Goal: Task Accomplishment & Management: Use online tool/utility

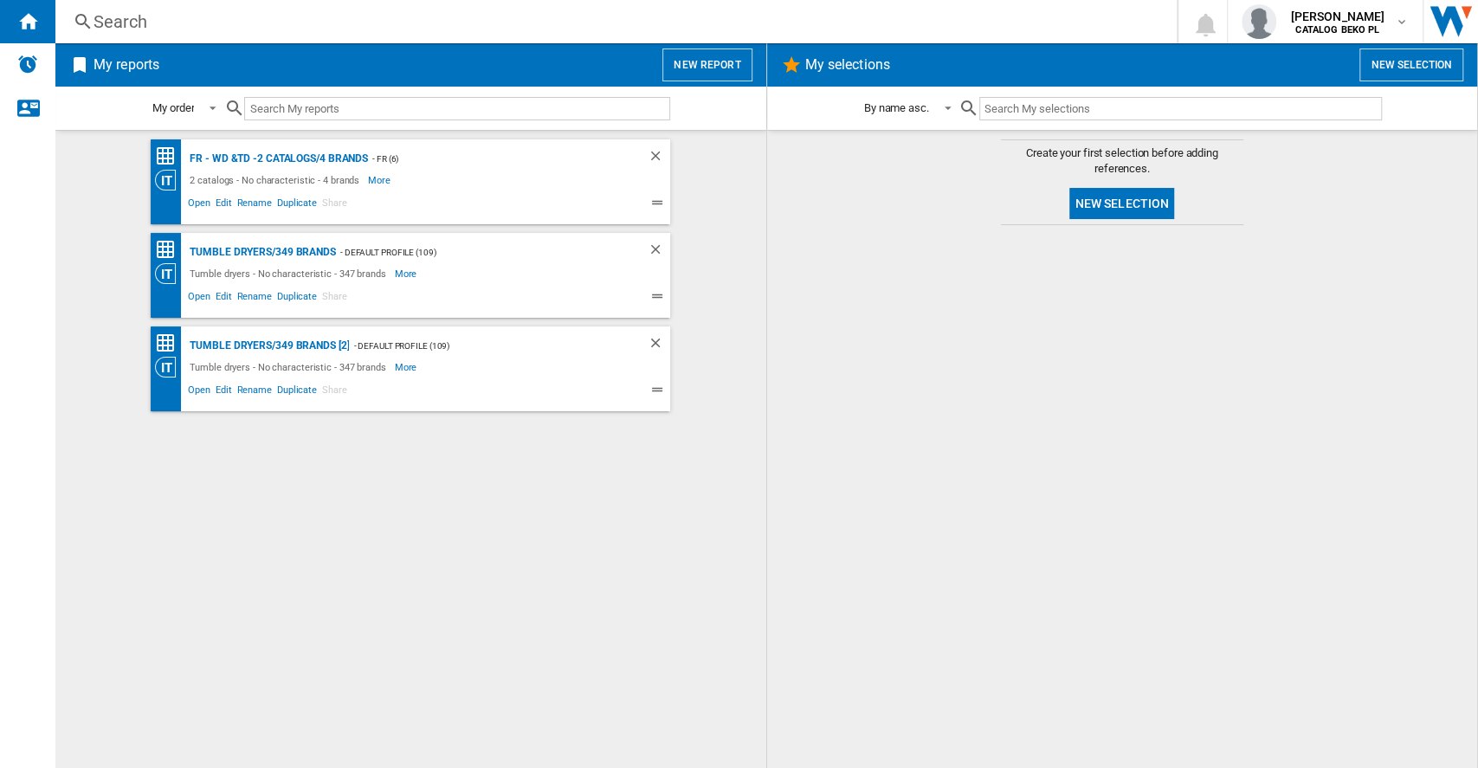
click at [728, 74] on button "New report" at bounding box center [706, 64] width 89 height 33
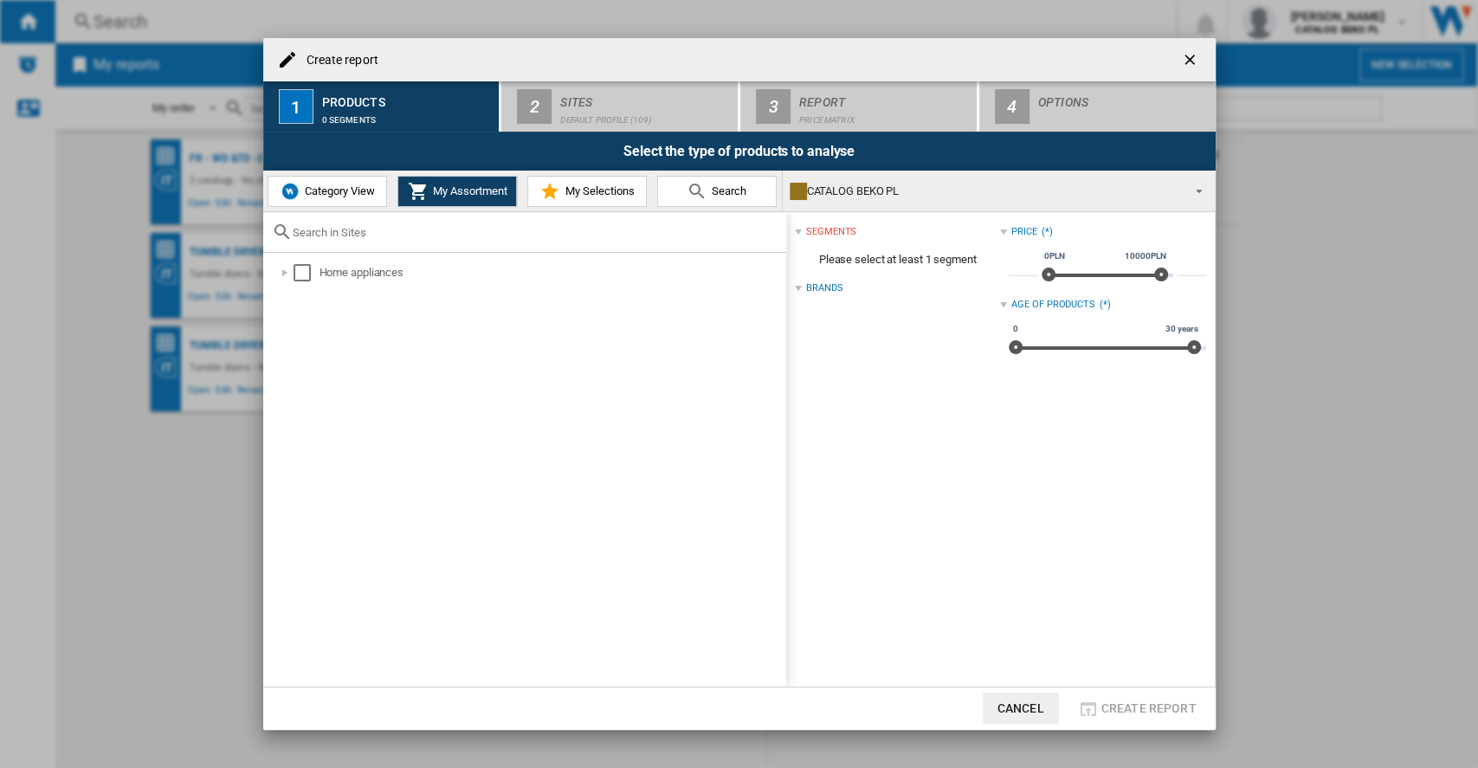
click at [360, 186] on span "Category View" at bounding box center [337, 190] width 74 height 13
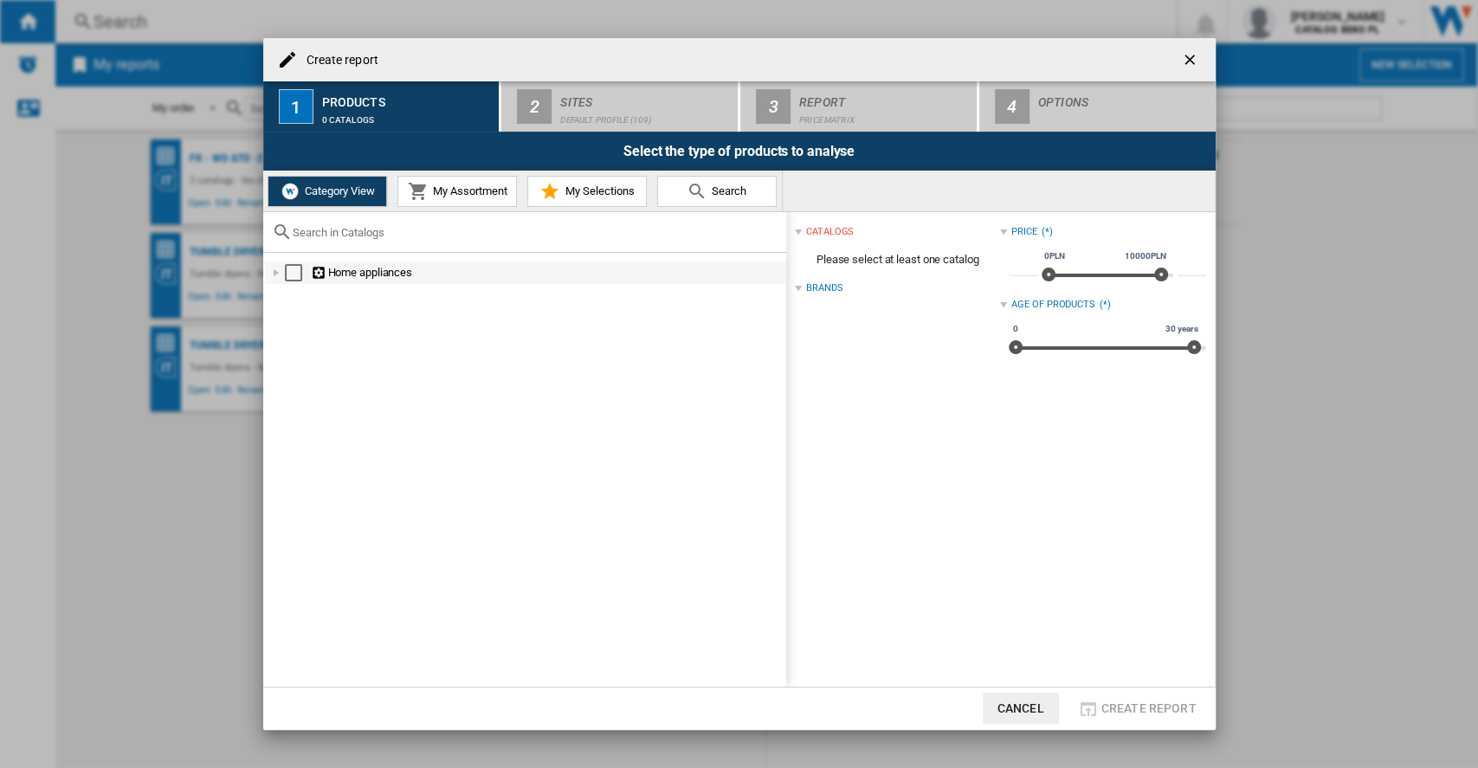
click at [277, 272] on div at bounding box center [275, 272] width 17 height 17
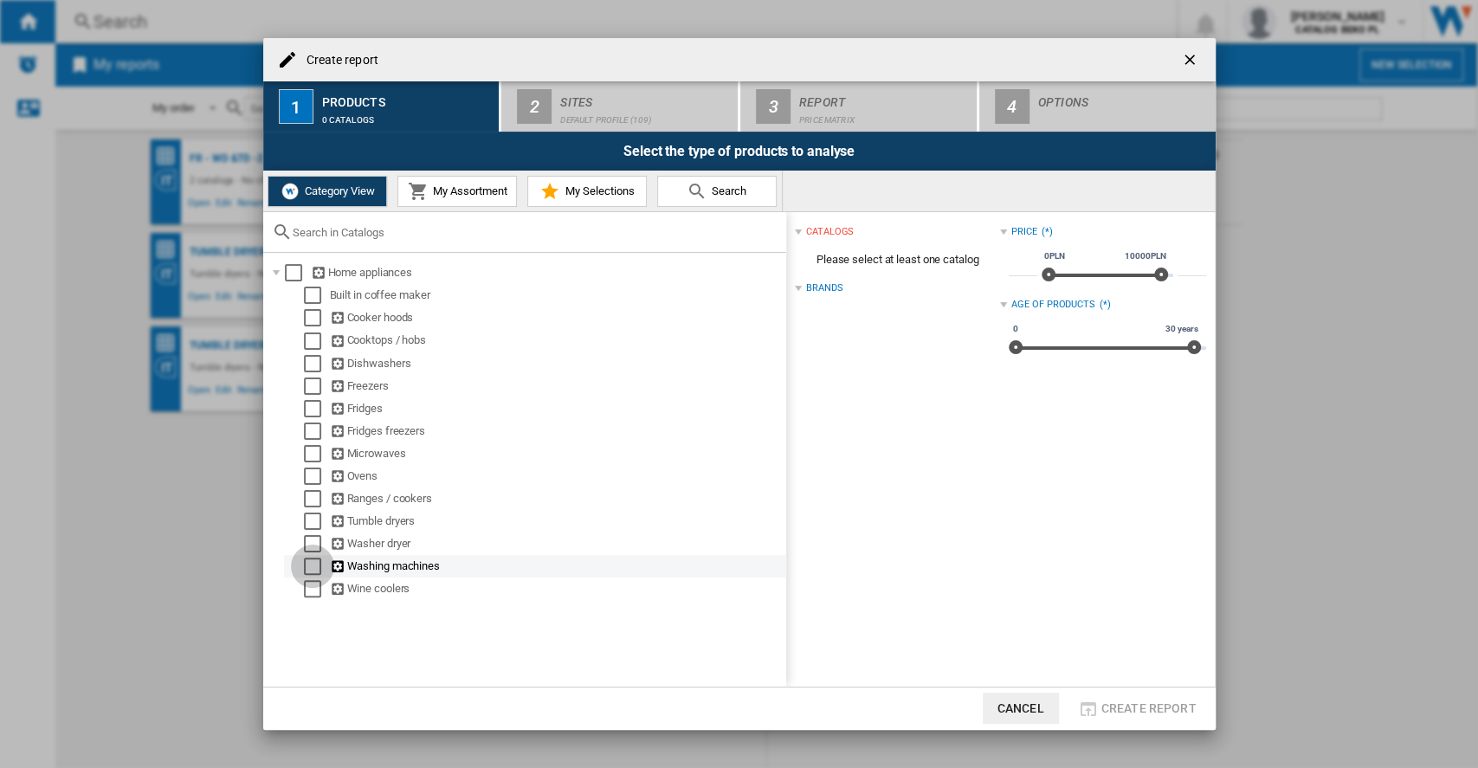
click at [310, 565] on div "Select" at bounding box center [312, 565] width 17 height 17
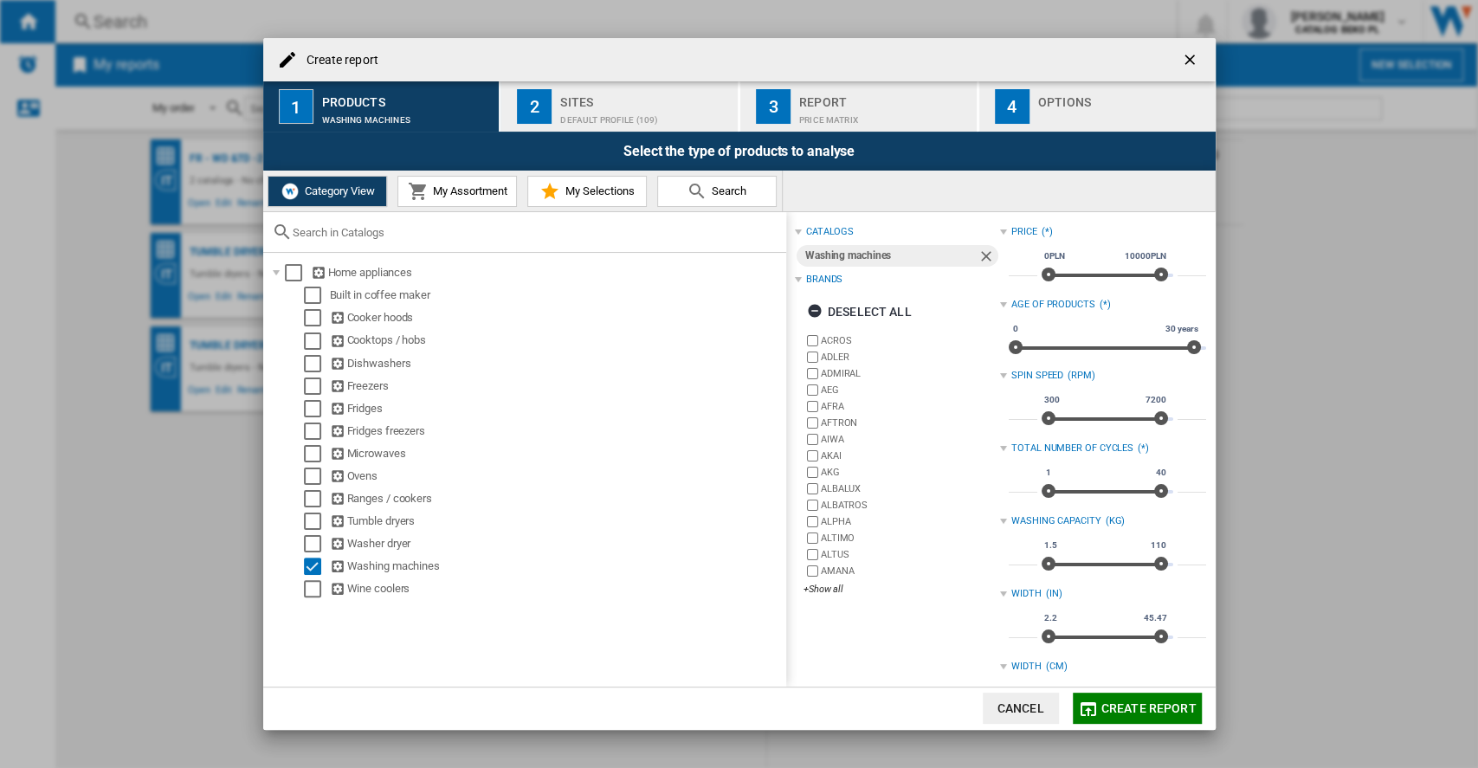
click at [428, 193] on span "My Assortment" at bounding box center [467, 190] width 79 height 13
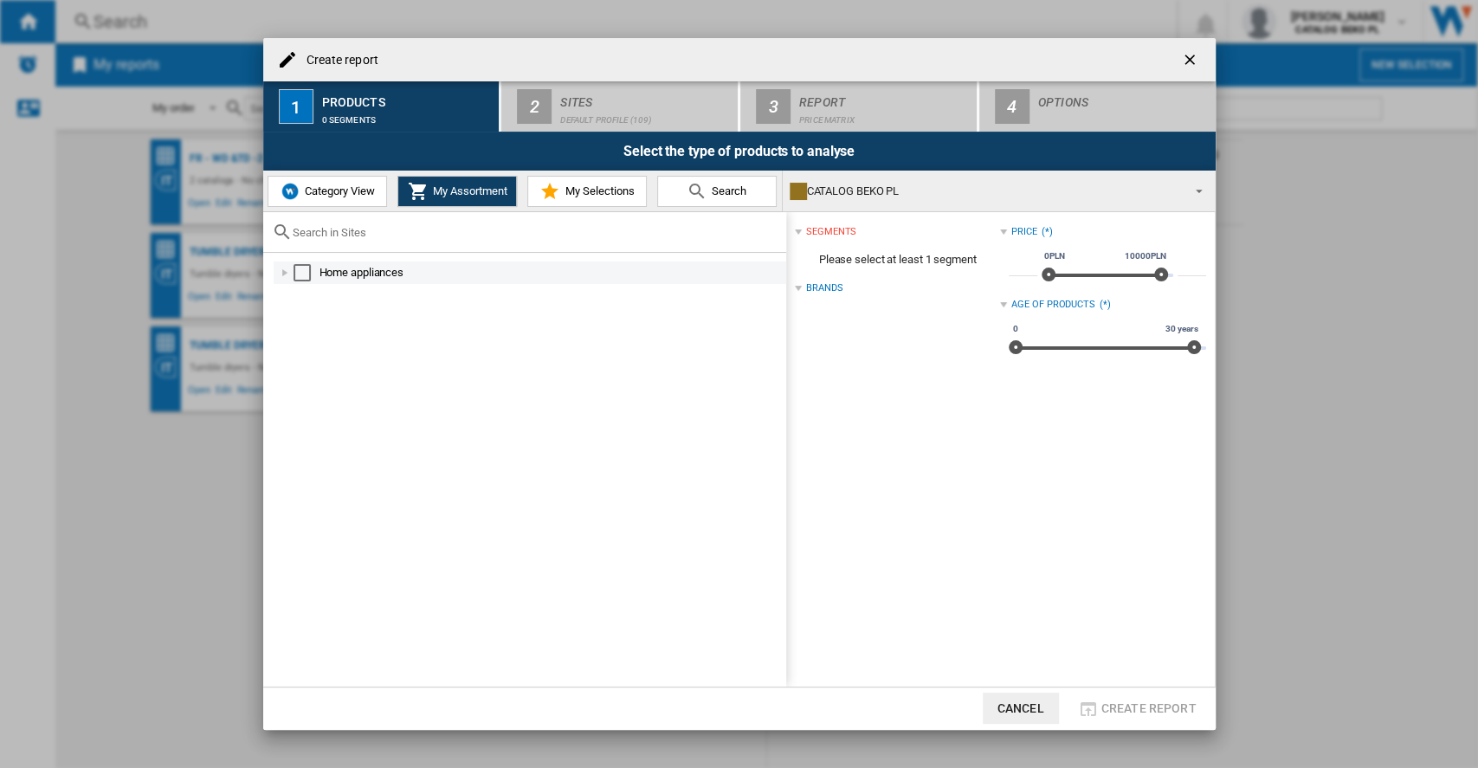
click at [285, 272] on div at bounding box center [284, 272] width 17 height 17
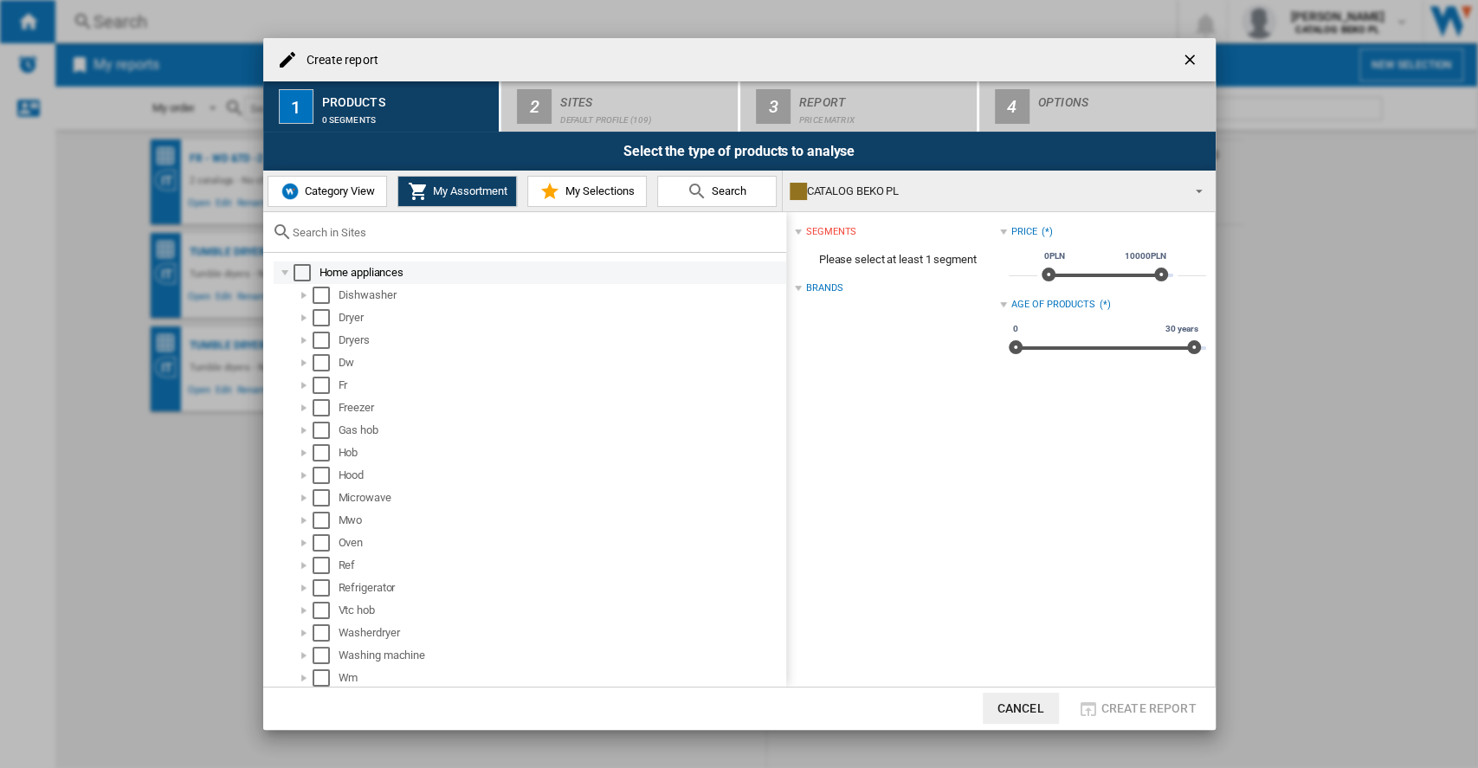
click at [285, 272] on div at bounding box center [284, 272] width 17 height 17
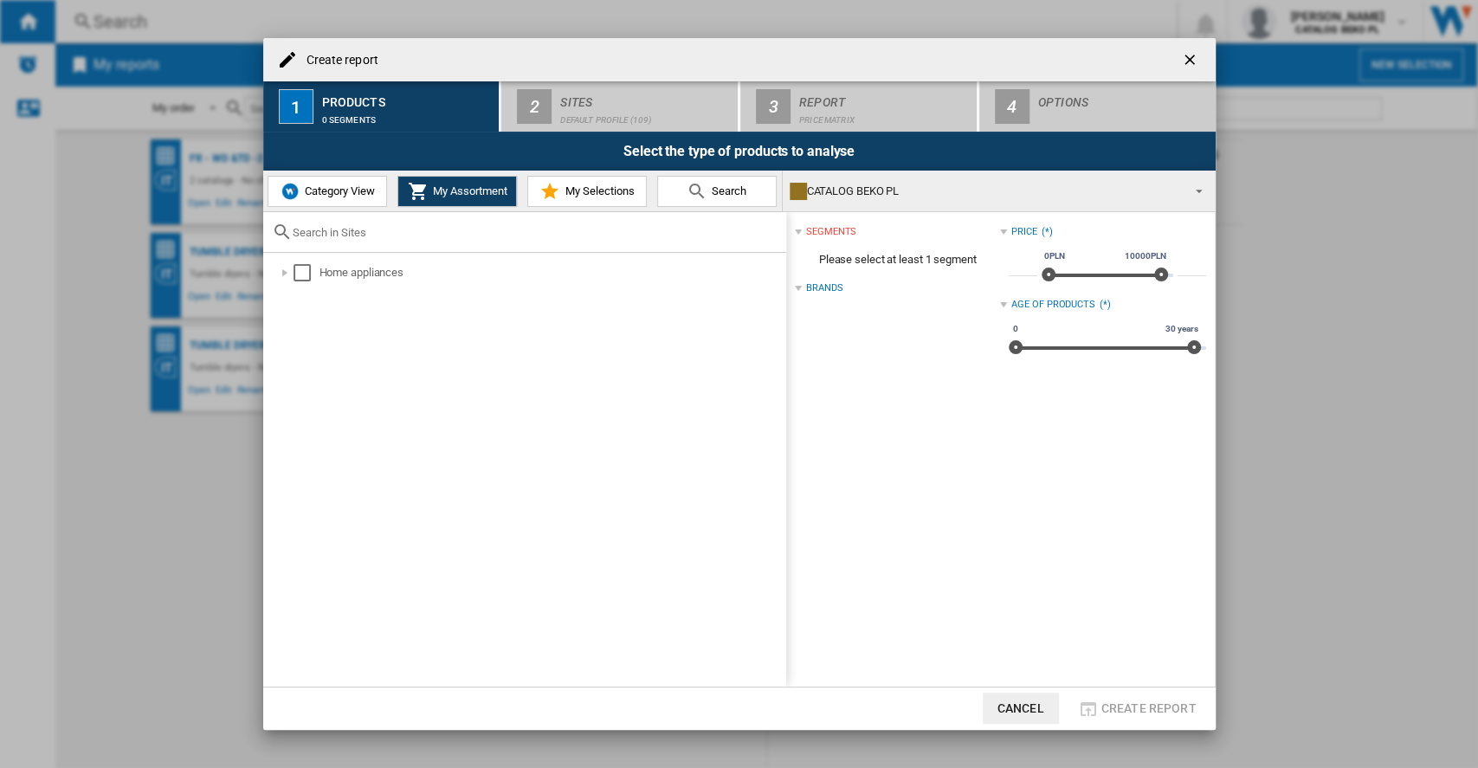
click at [344, 203] on button "Category View" at bounding box center [326, 191] width 119 height 31
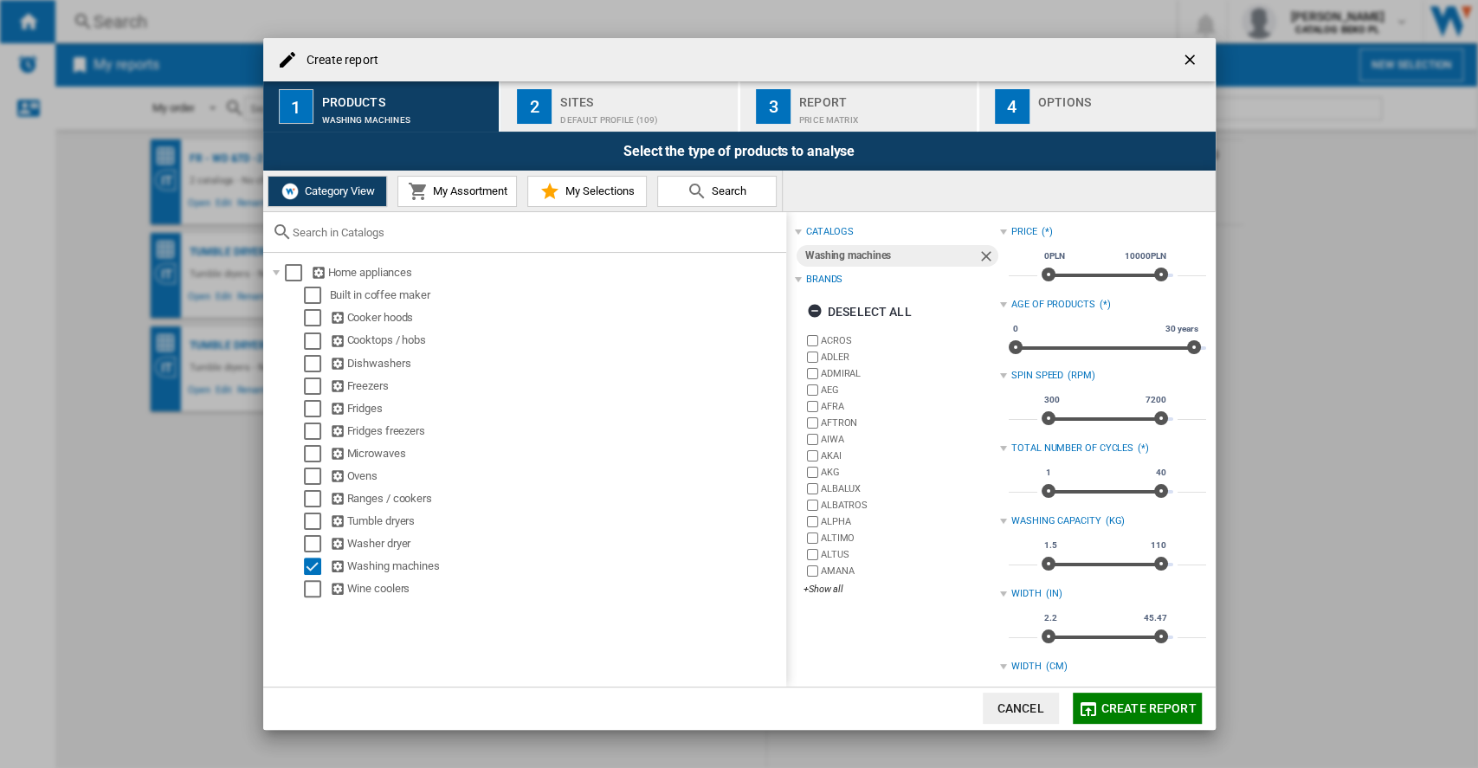
drag, startPoint x: 1102, startPoint y: 709, endPoint x: 872, endPoint y: 357, distance: 420.4
click at [879, 377] on md-dialog-content "Create report 1 Products Washing machines 2 Sites Default profile (109) 3 Repor…" at bounding box center [739, 383] width 952 height 691
click at [621, 95] on div "Sites" at bounding box center [645, 97] width 171 height 18
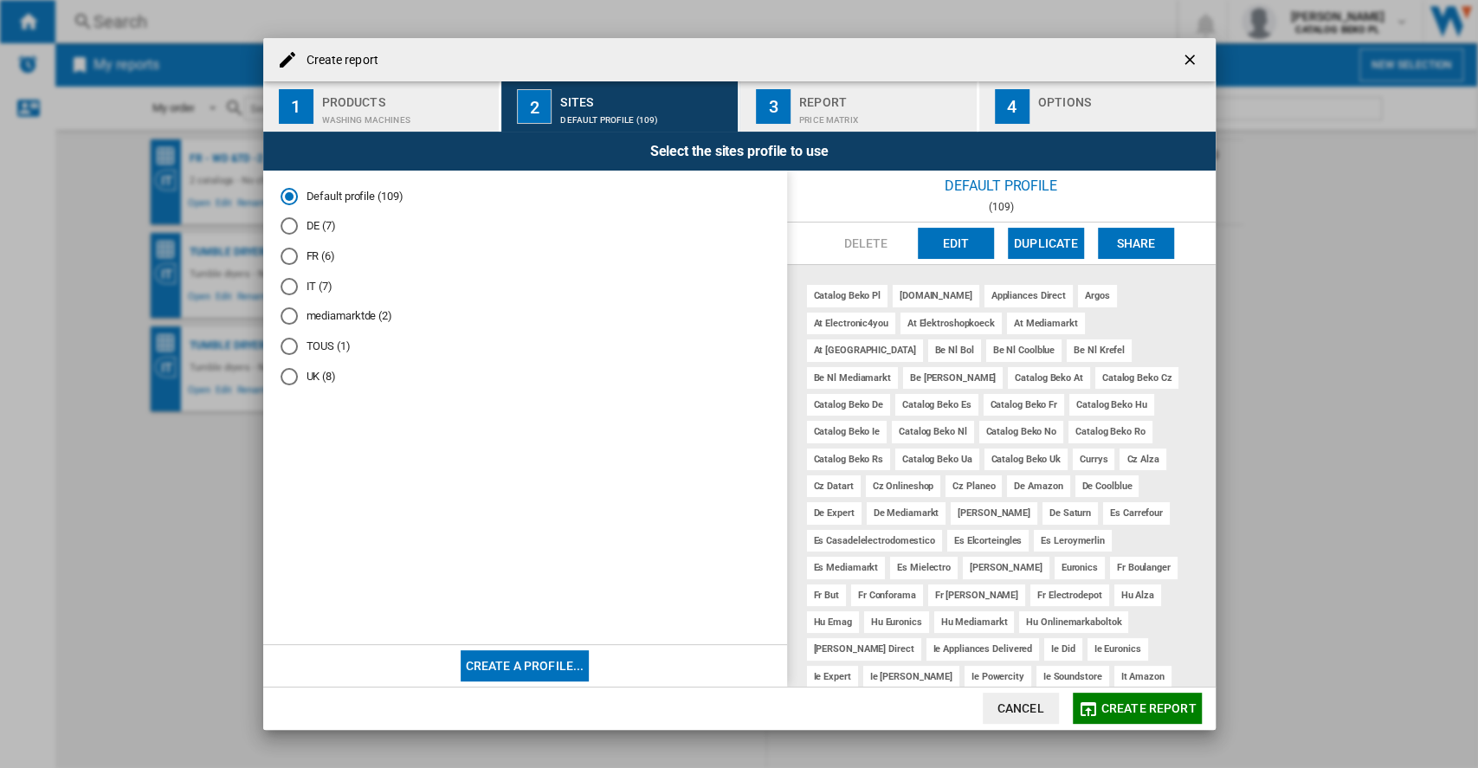
click at [1143, 702] on span "Create report" at bounding box center [1148, 708] width 95 height 14
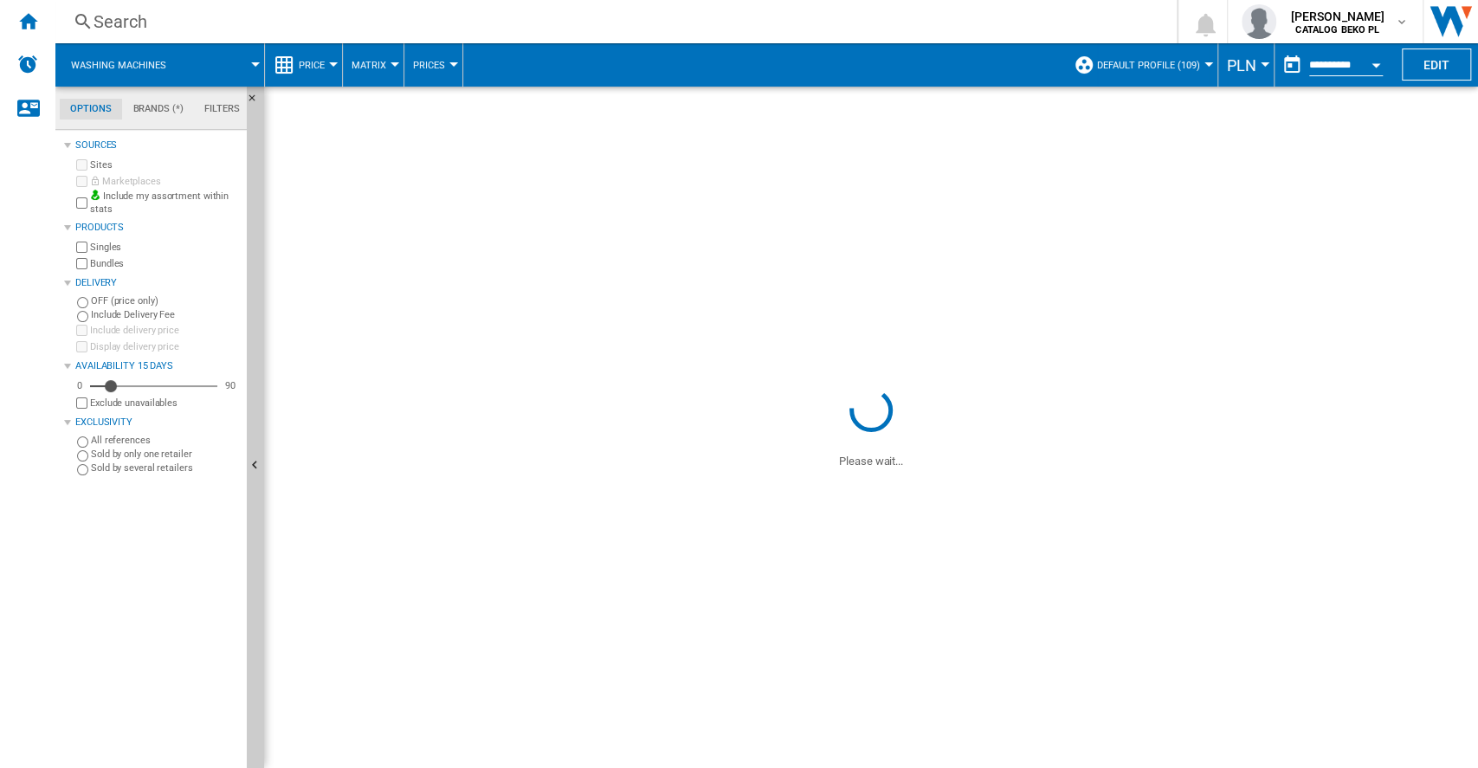
click at [1233, 65] on span "PLN" at bounding box center [1240, 65] width 29 height 18
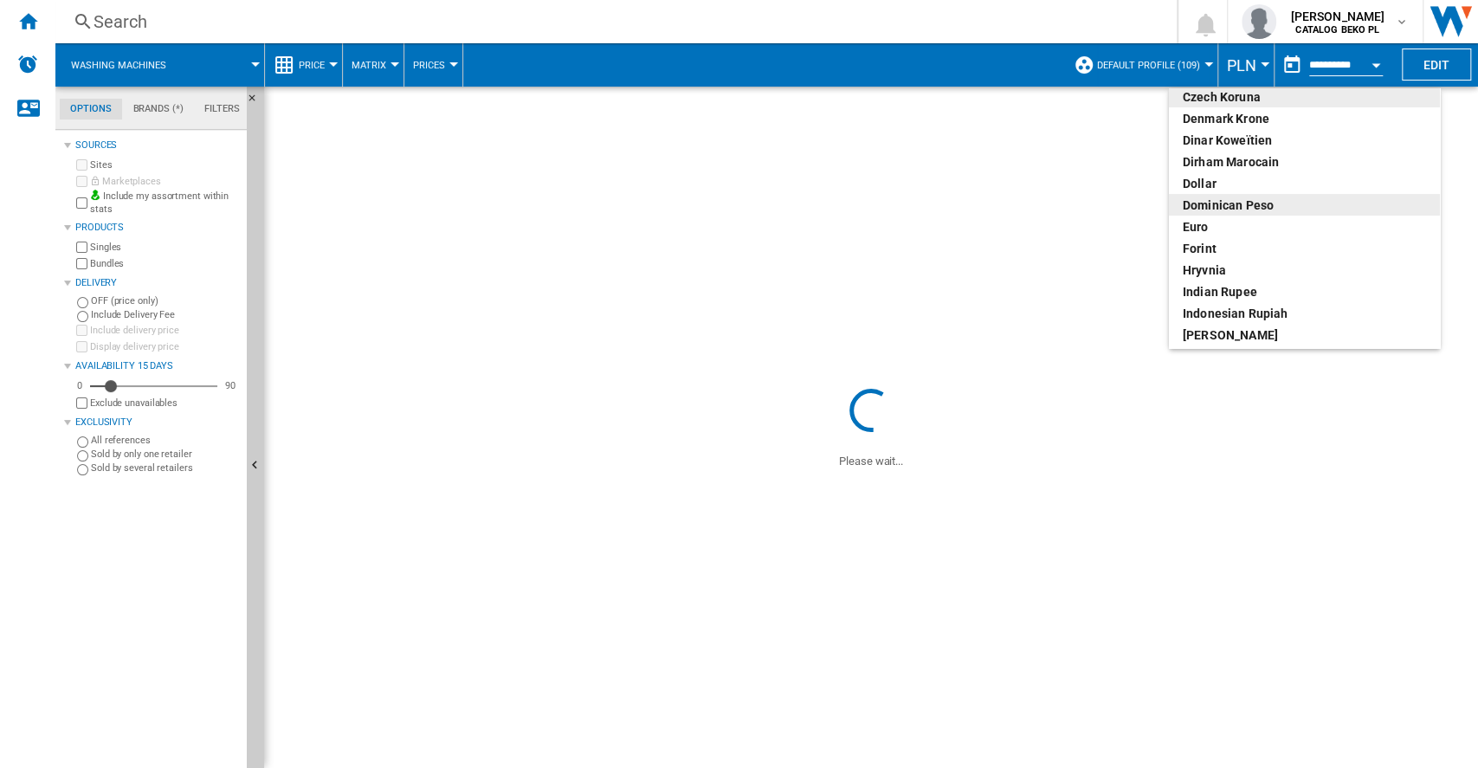
scroll to position [230, 0]
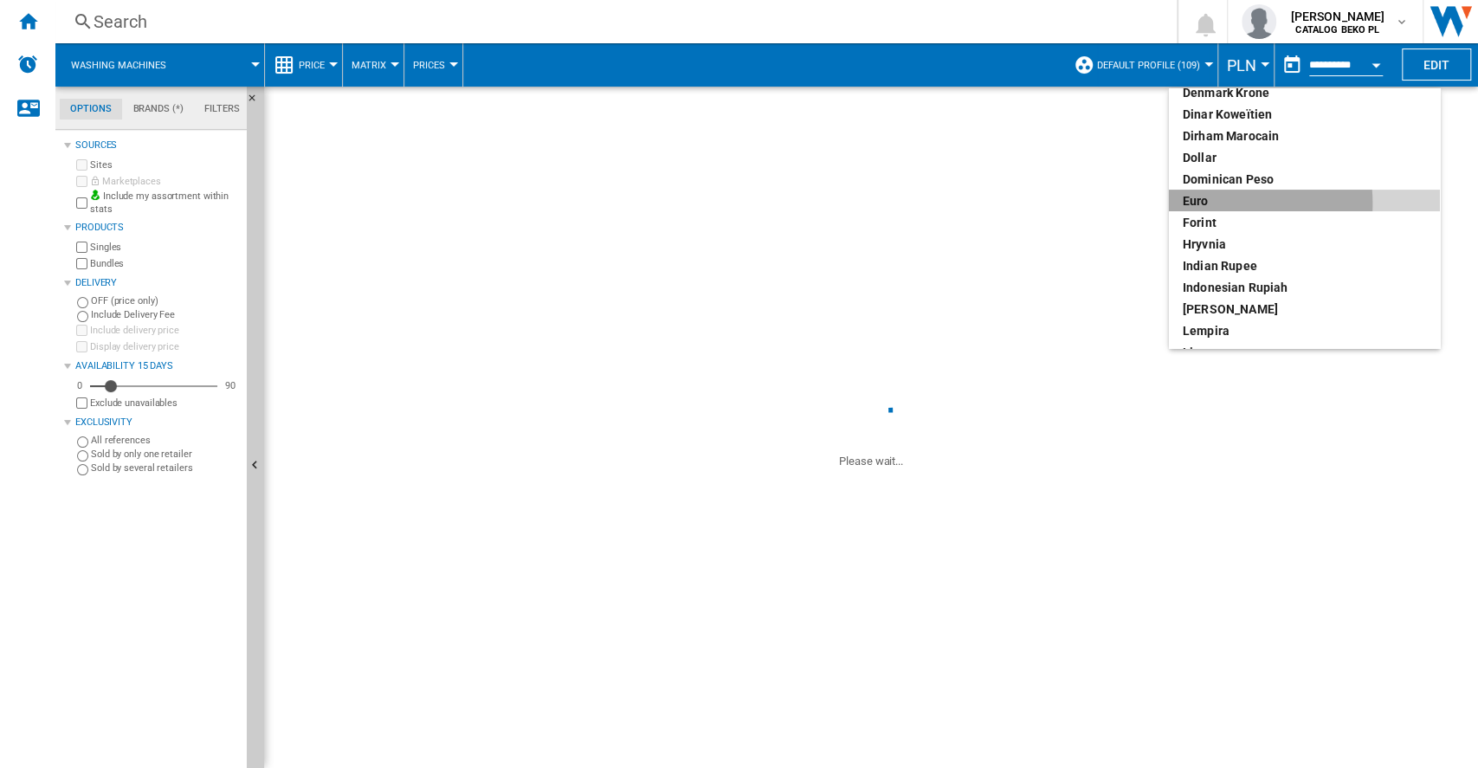
click at [1208, 203] on div "euro" at bounding box center [1303, 200] width 243 height 17
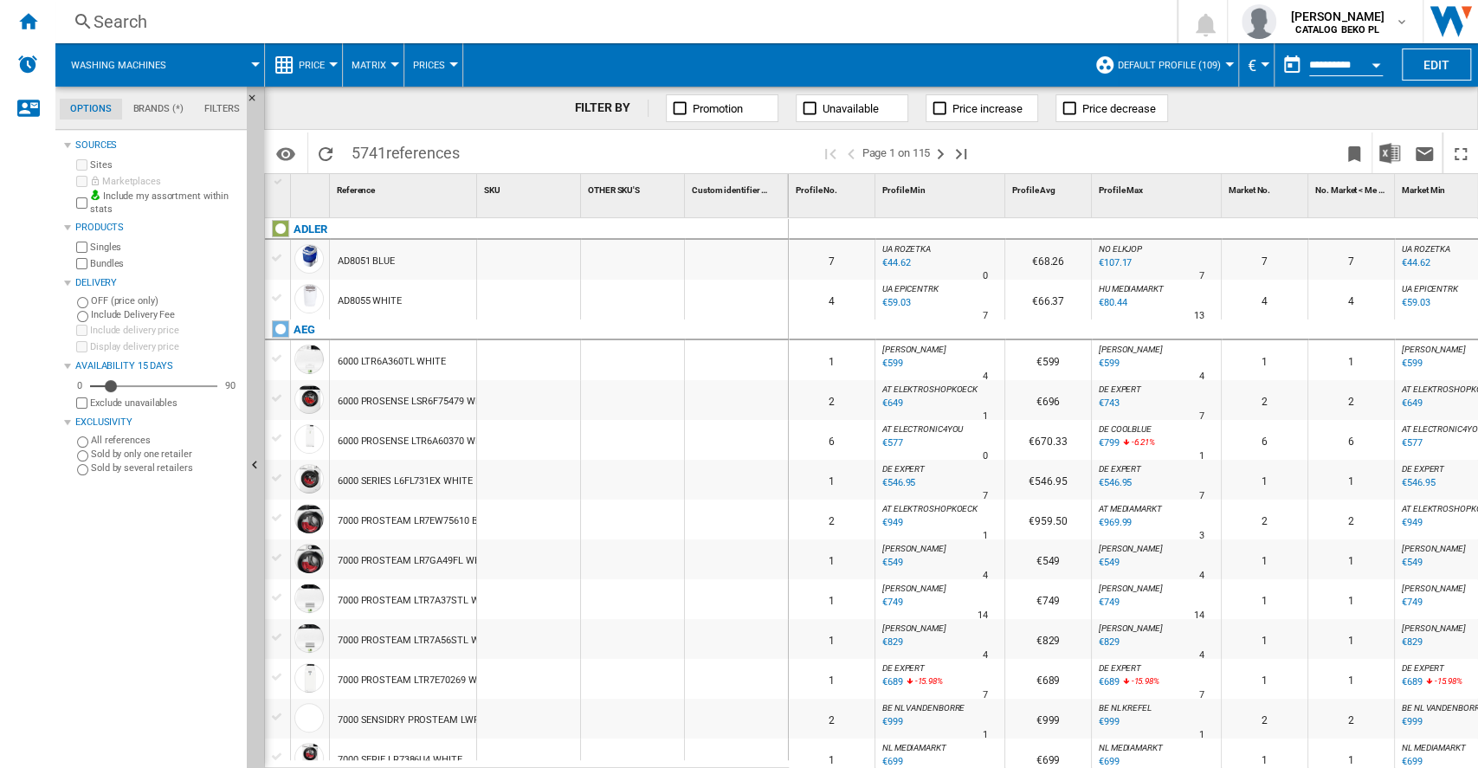
click at [1363, 67] on button "Open calendar" at bounding box center [1375, 62] width 31 height 31
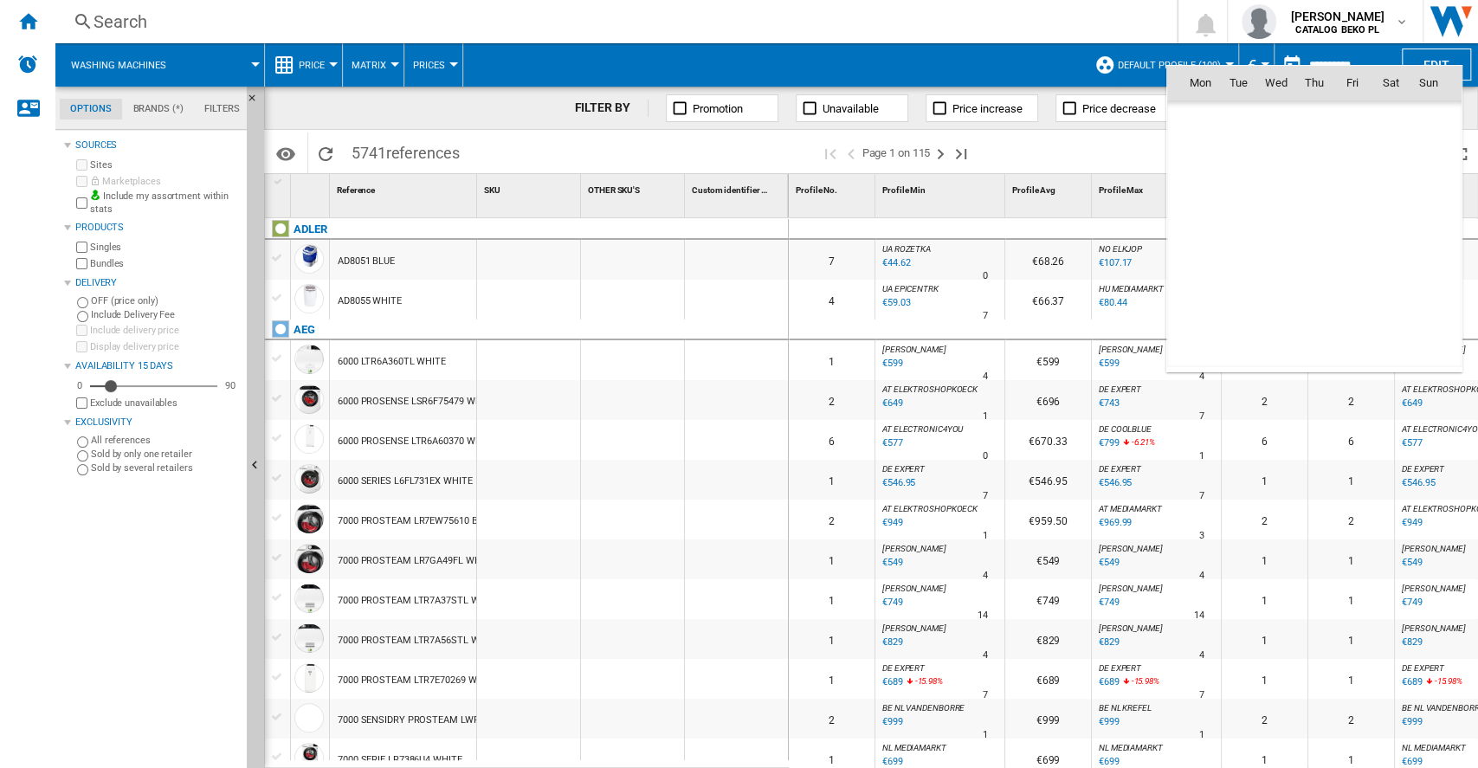
scroll to position [8257, 0]
click at [1198, 240] on span "15" at bounding box center [1199, 234] width 35 height 35
type input "**********"
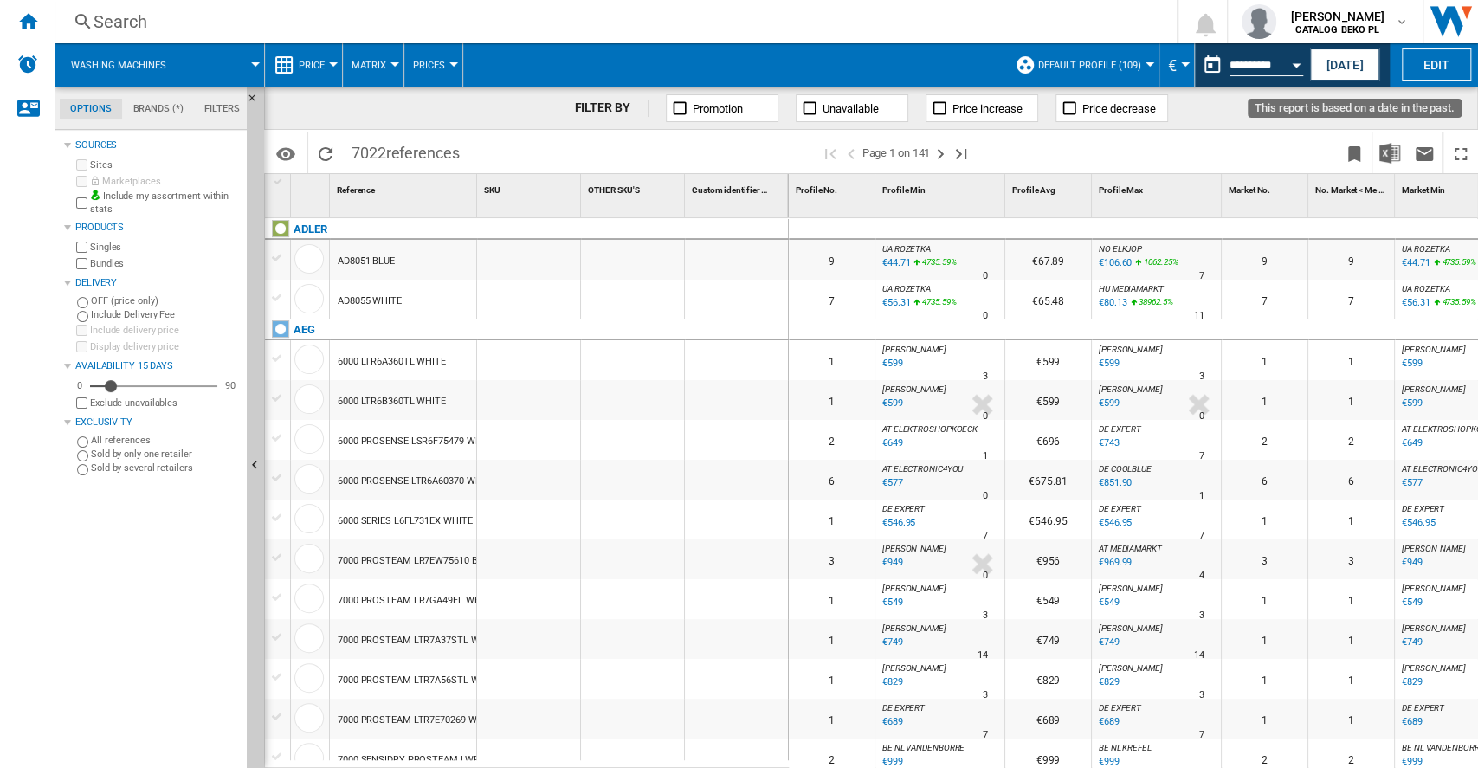
click at [1286, 63] on button "Open calendar" at bounding box center [1295, 62] width 31 height 31
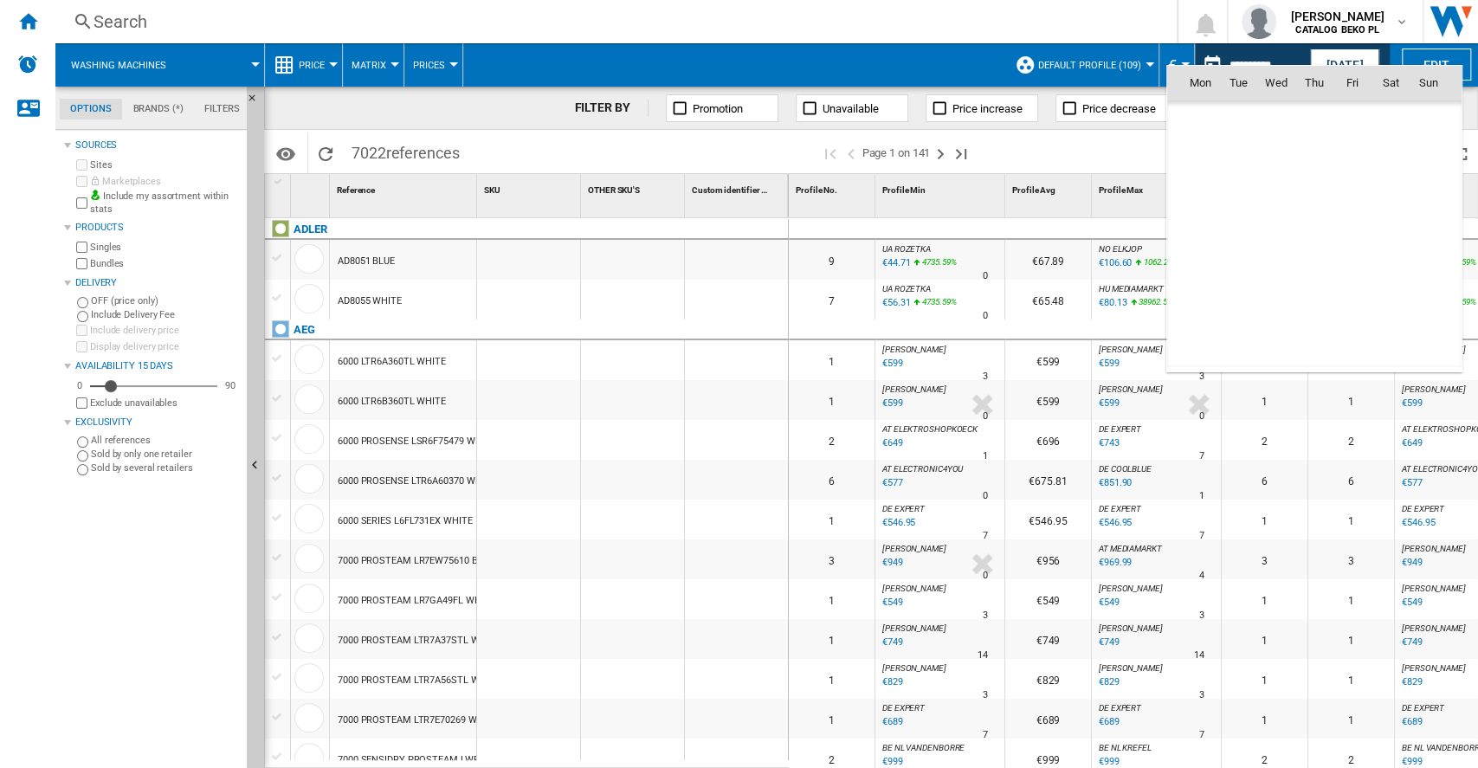
scroll to position [8257, 0]
click at [1432, 195] on span "14" at bounding box center [1428, 196] width 35 height 35
type input "**********"
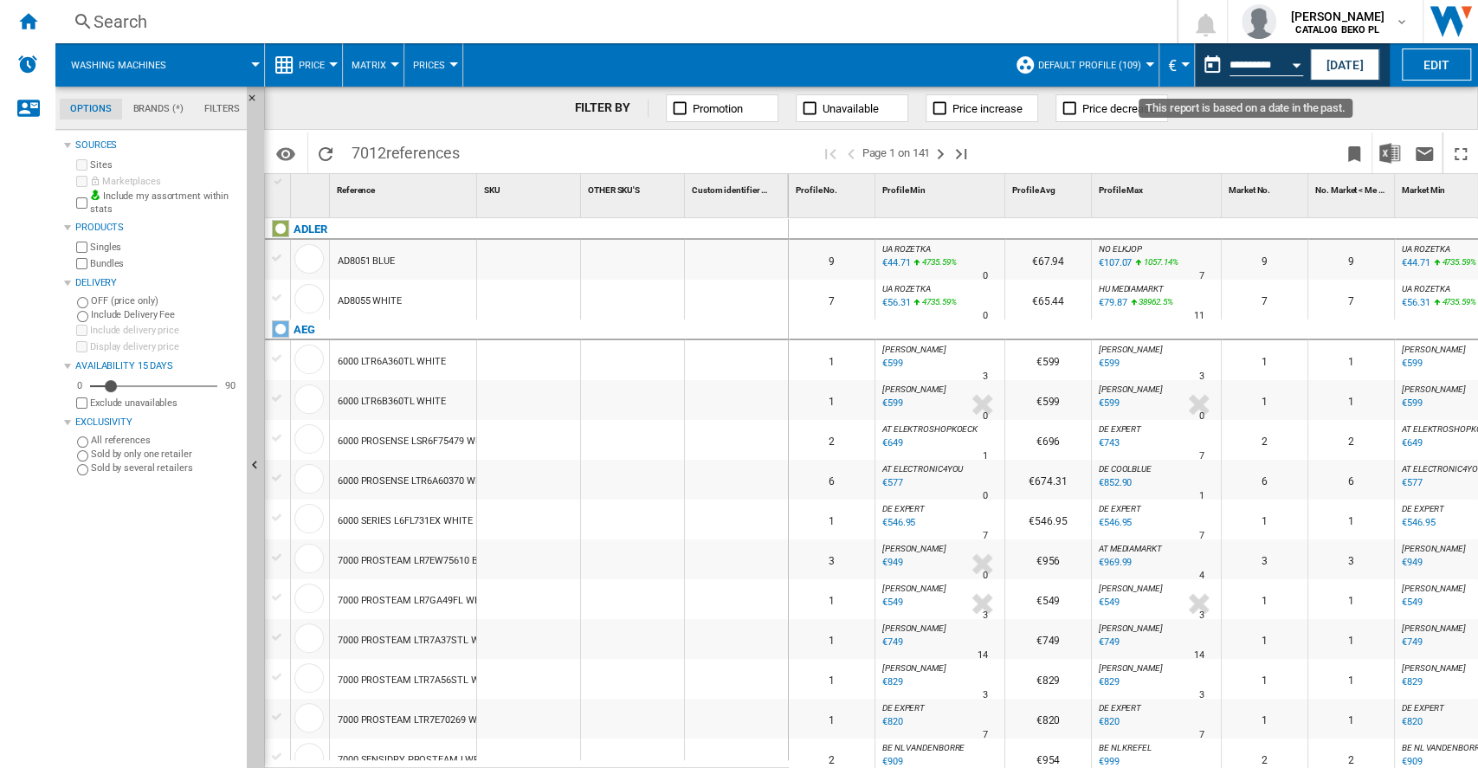
click at [1294, 68] on button "Open calendar" at bounding box center [1295, 62] width 31 height 31
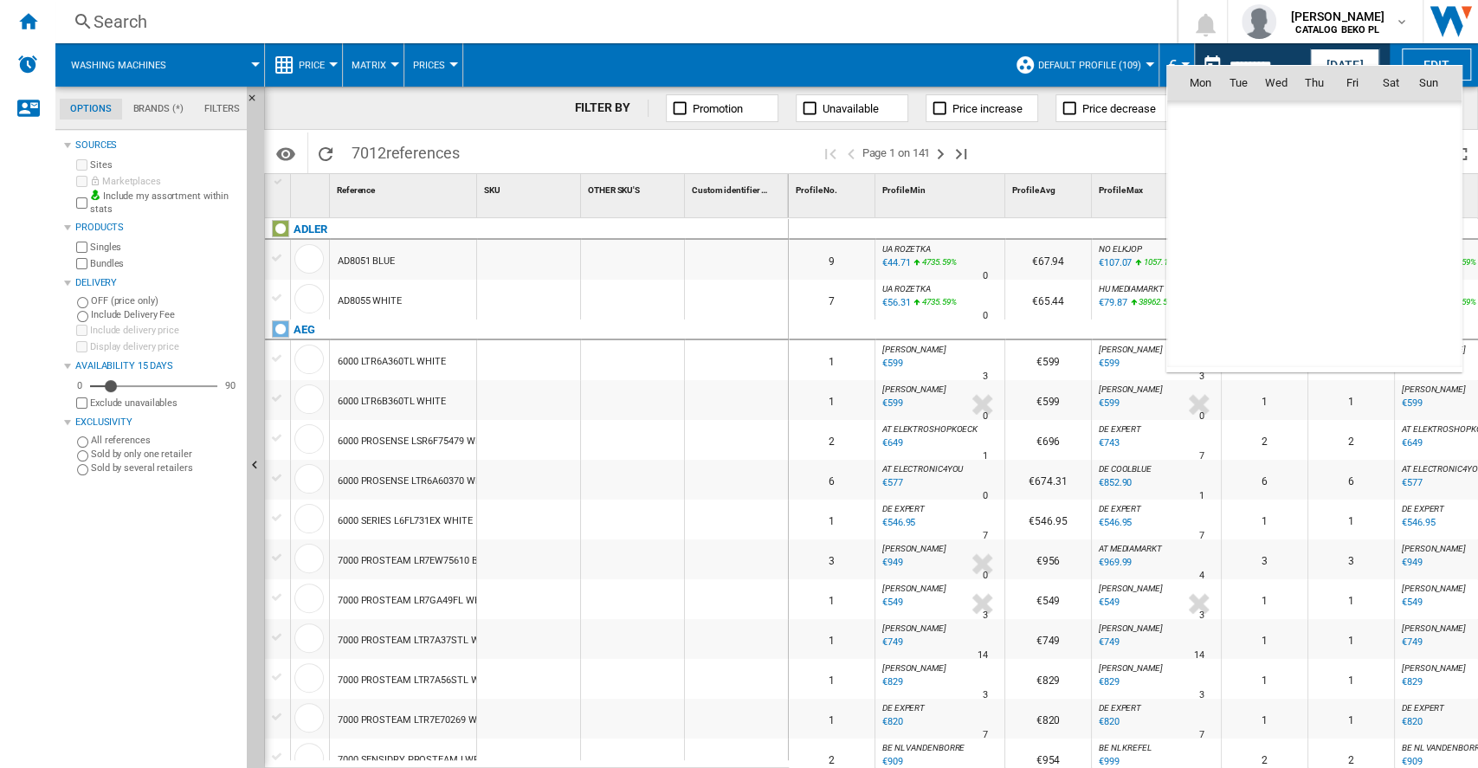
scroll to position [8257, 0]
click at [1201, 230] on span "15" at bounding box center [1199, 234] width 35 height 35
type input "**********"
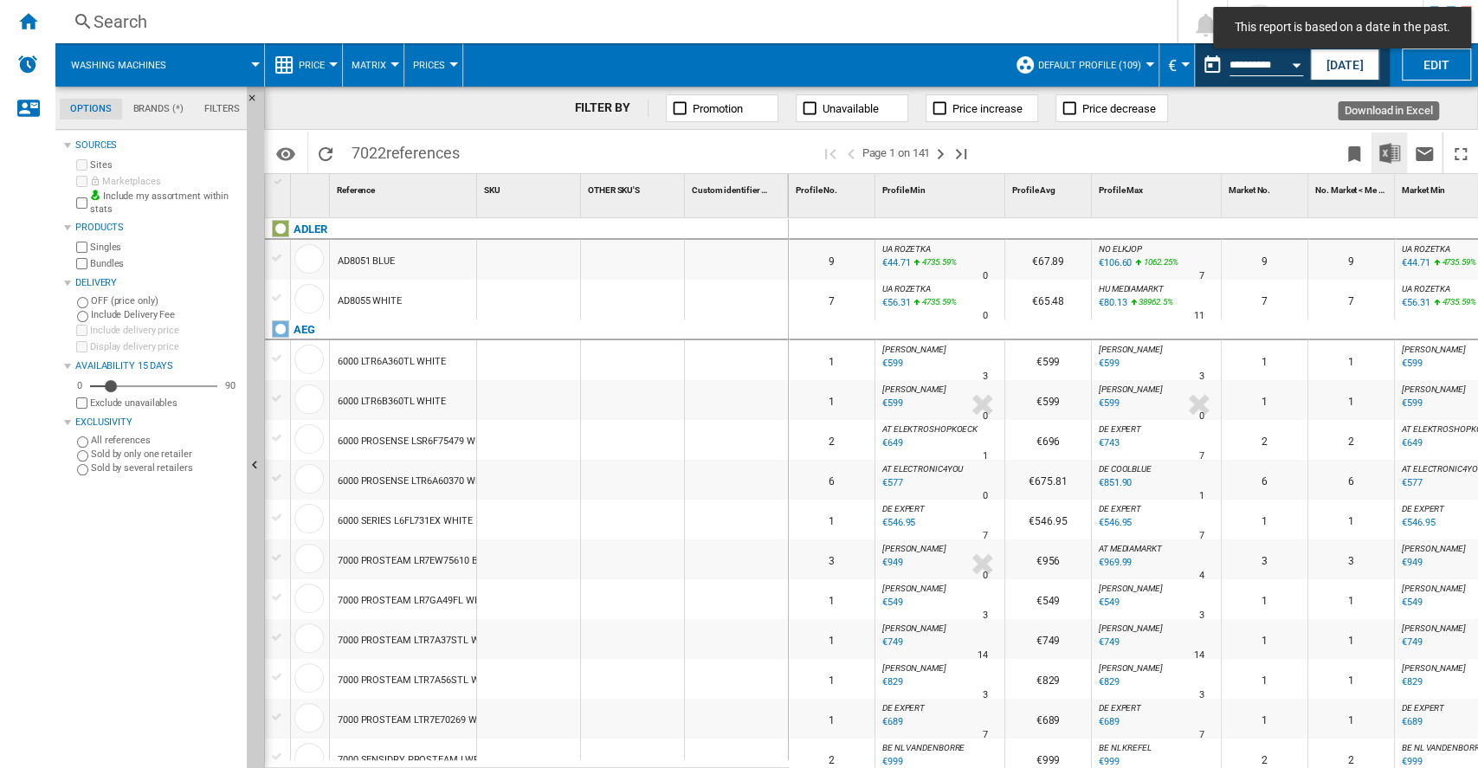
click at [1381, 158] on img "Download in Excel" at bounding box center [1389, 153] width 21 height 21
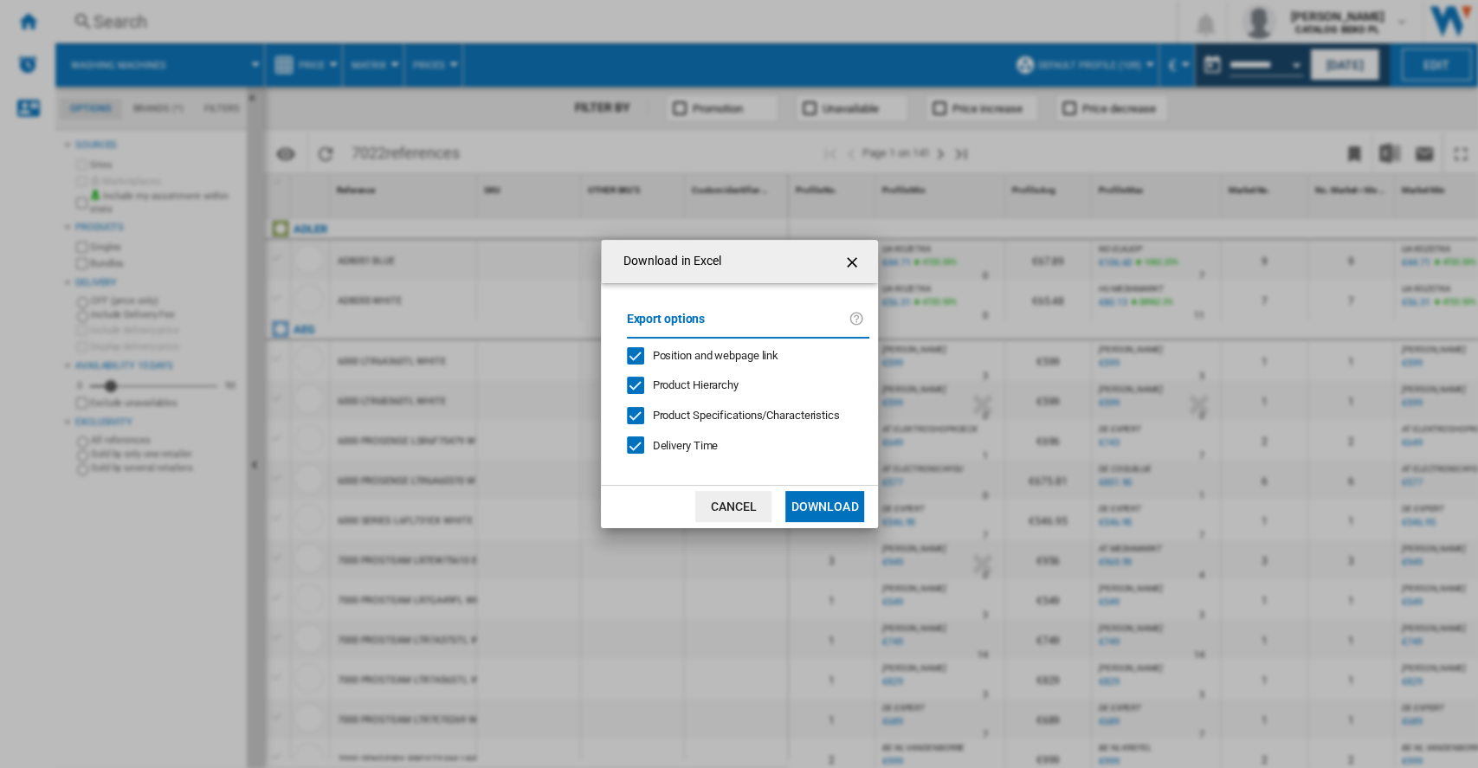
click at [826, 503] on button "Download" at bounding box center [824, 506] width 78 height 31
